Goal: Information Seeking & Learning: Learn about a topic

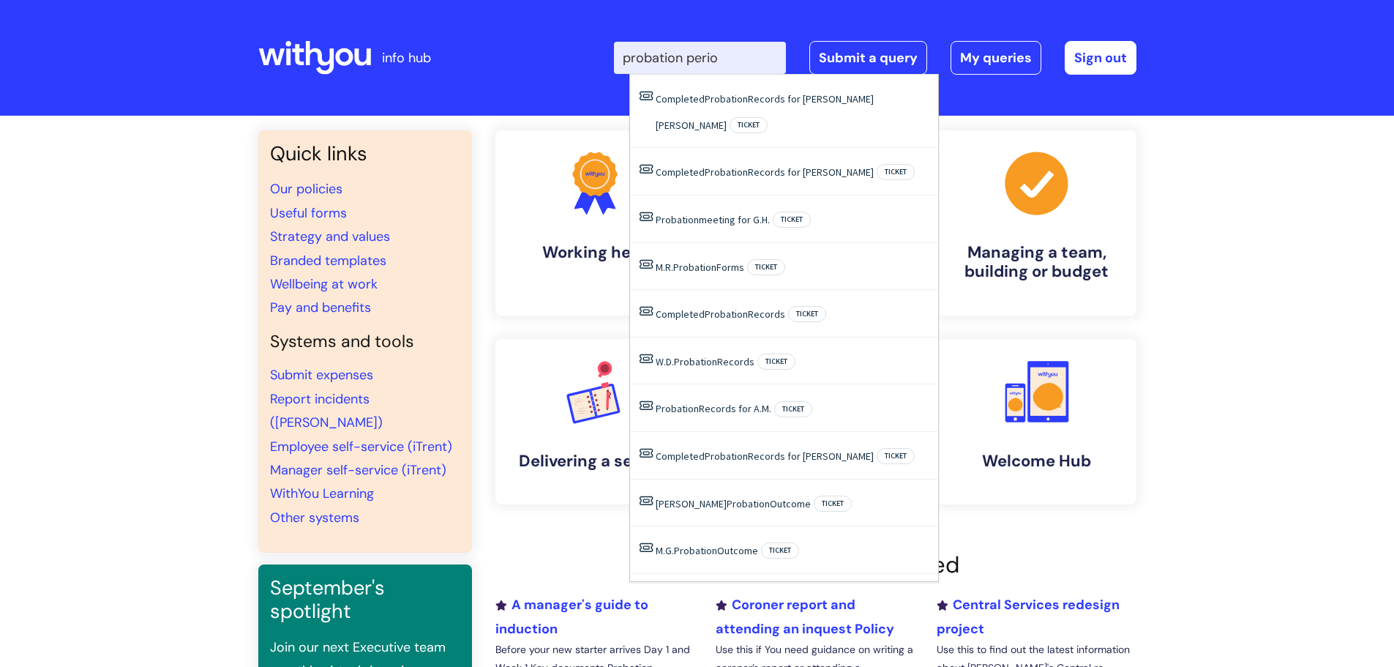
type input "probation period"
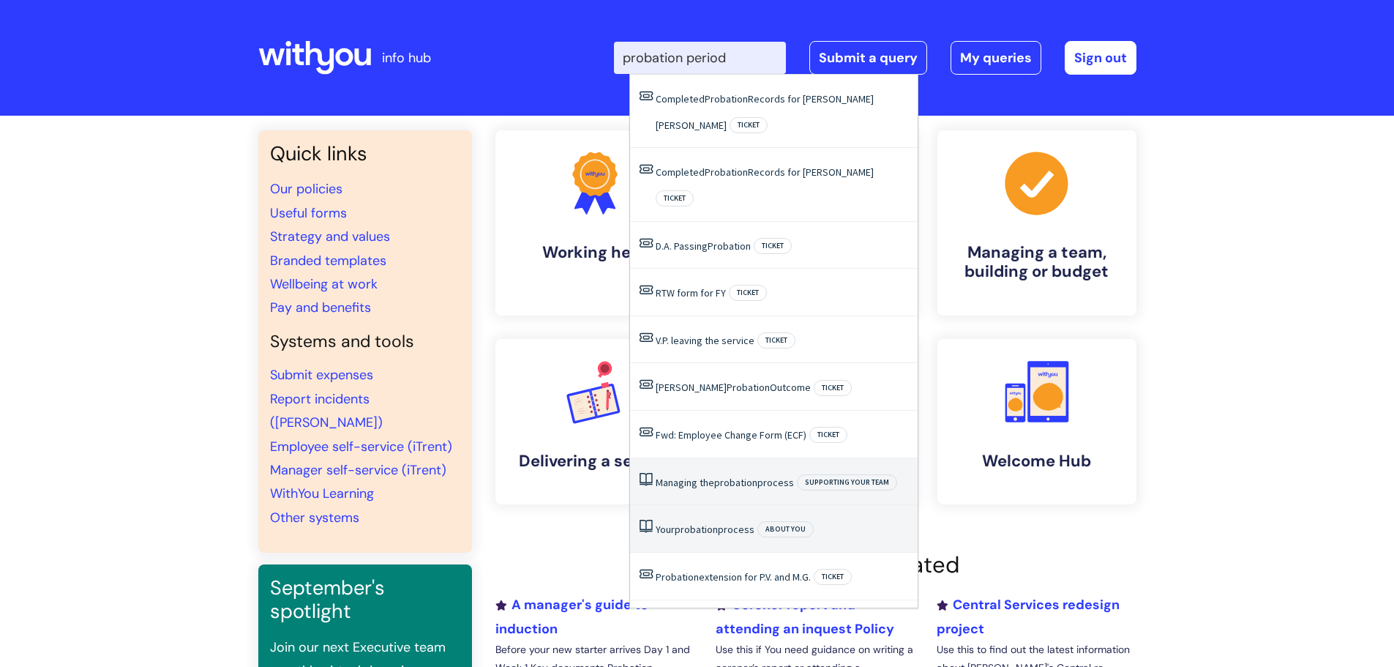
click at [721, 505] on li "Your probation process About you" at bounding box center [774, 529] width 288 height 48
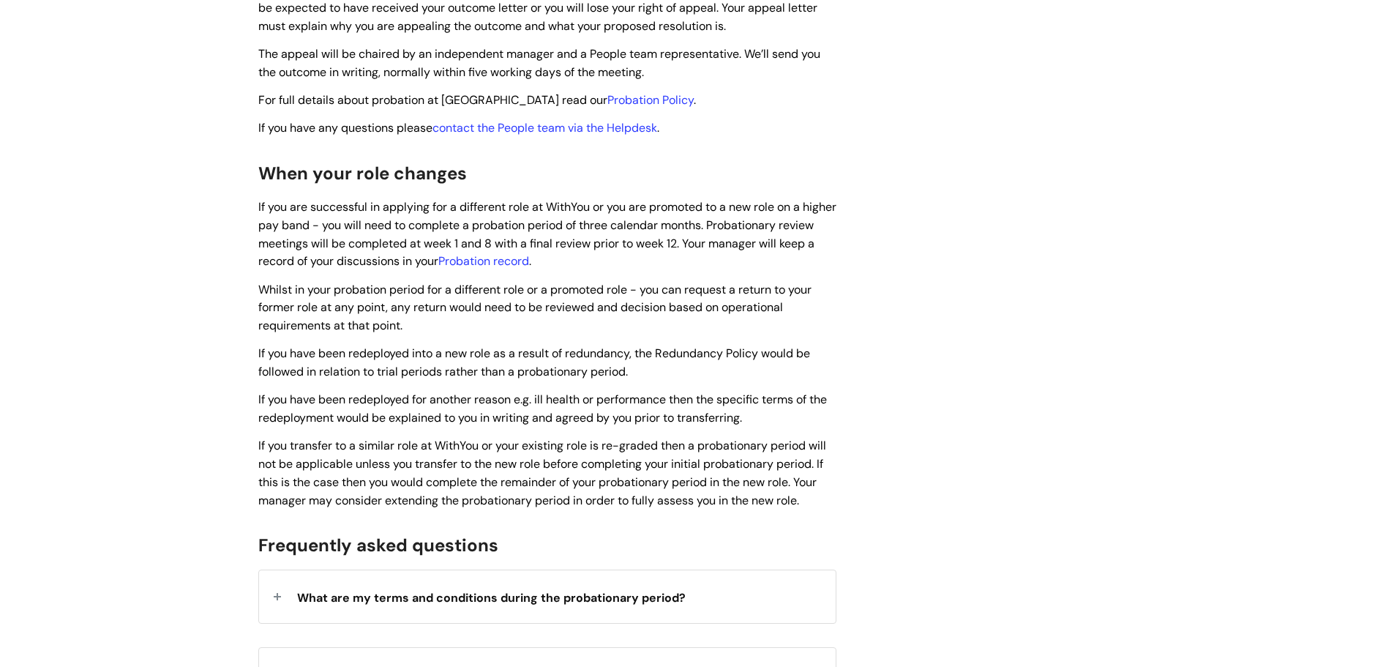
scroll to position [2195, 0]
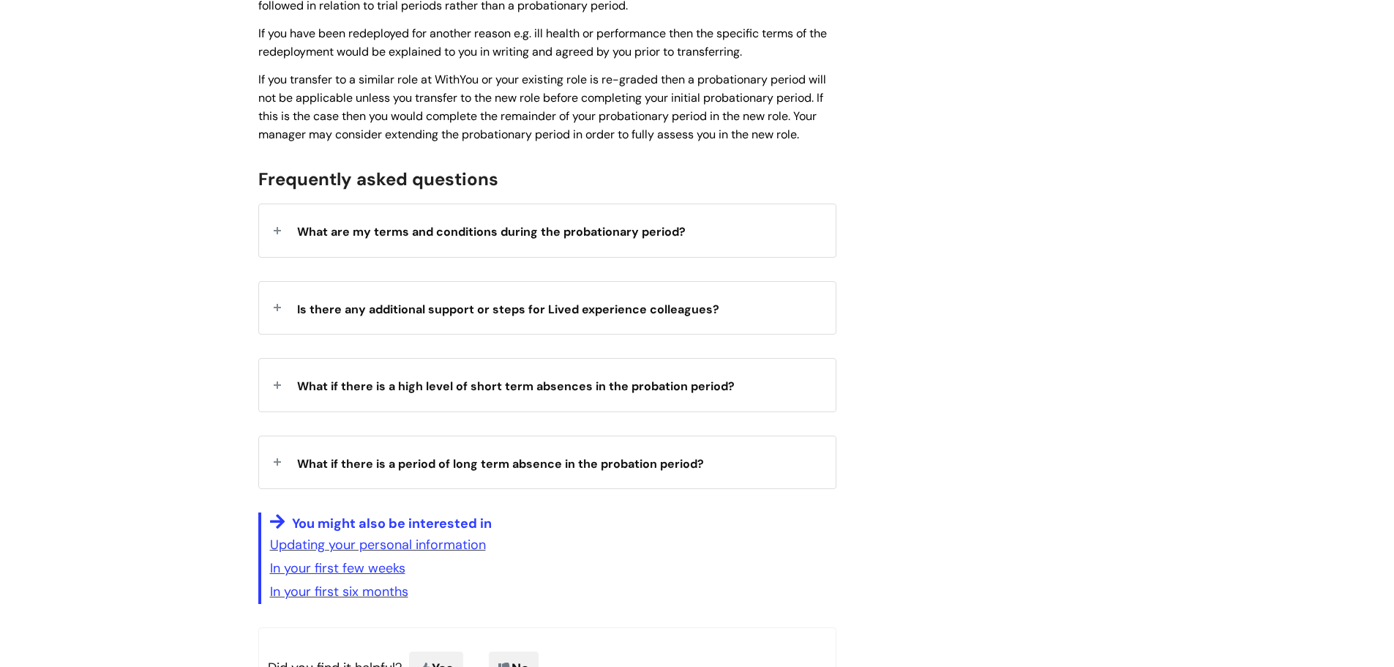
click at [520, 233] on div "What are my terms and conditions during the probationary period?" at bounding box center [547, 230] width 577 height 52
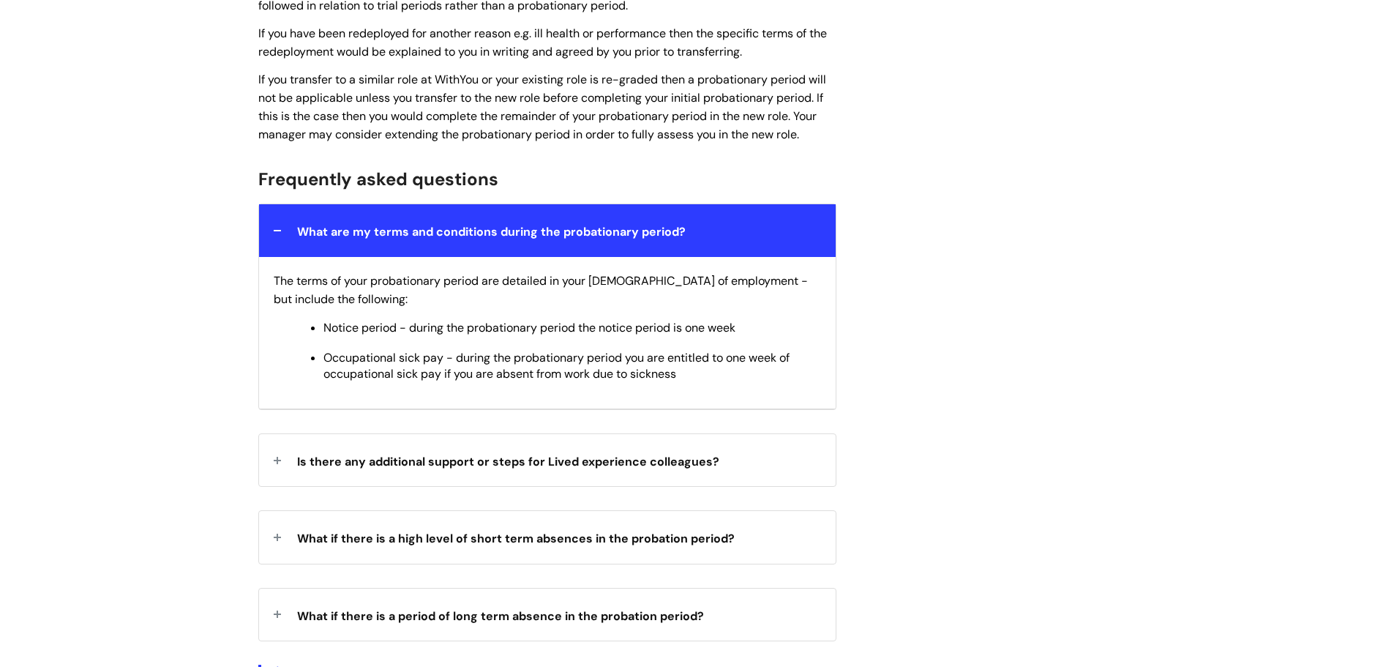
click at [520, 233] on div "What are my terms and conditions during the probationary period?" at bounding box center [547, 230] width 577 height 52
